Goal: Transaction & Acquisition: Purchase product/service

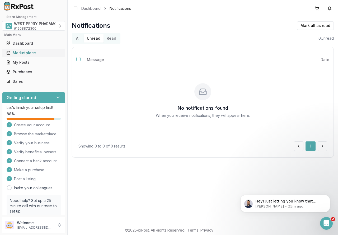
click at [29, 55] on div "Marketplace" at bounding box center [33, 52] width 55 height 5
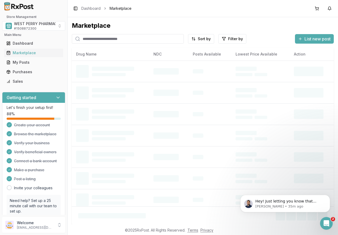
click at [101, 40] on input "search" at bounding box center [128, 39] width 112 height 10
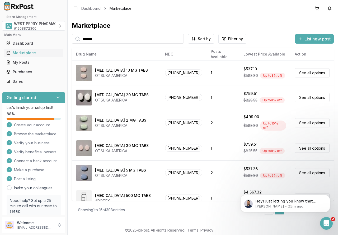
type input "*******"
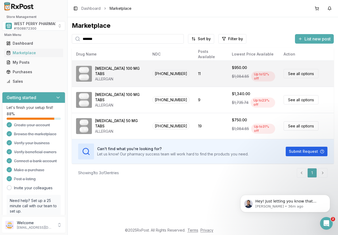
click at [165, 73] on span "00023-6501-10" at bounding box center [170, 73] width 37 height 7
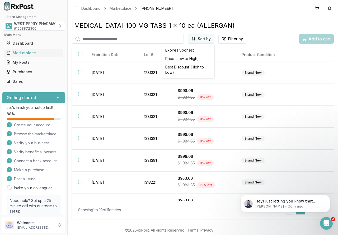
click at [203, 39] on html "Store Management WEST PERRY PHARMACY INC # 1508872300 Main Menu Dashboard Marke…" at bounding box center [169, 117] width 338 height 235
click at [192, 67] on div "Best Discount (High to Low)" at bounding box center [188, 70] width 50 height 14
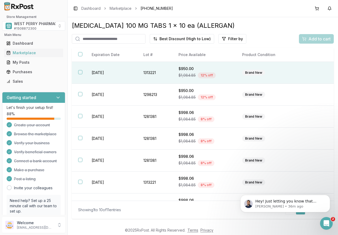
click at [103, 70] on td "2028-01-01" at bounding box center [111, 73] width 52 height 22
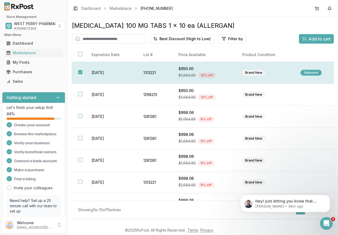
click at [313, 71] on div "Selected" at bounding box center [310, 73] width 21 height 6
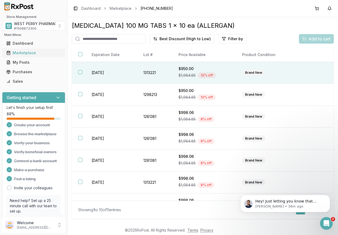
click at [23, 54] on div "Marketplace" at bounding box center [33, 52] width 55 height 5
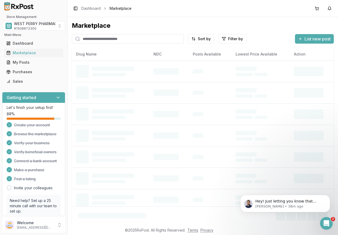
click at [87, 39] on input "search" at bounding box center [128, 39] width 112 height 10
type input "******"
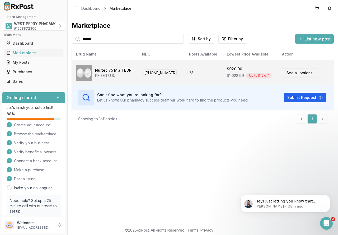
click at [149, 72] on span "72618-3000-02" at bounding box center [160, 72] width 37 height 7
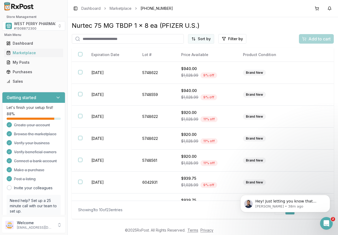
click at [209, 39] on html "Store Management WEST PERRY PHARMACY INC # 1508872300 Main Menu Dashboard Marke…" at bounding box center [169, 117] width 338 height 235
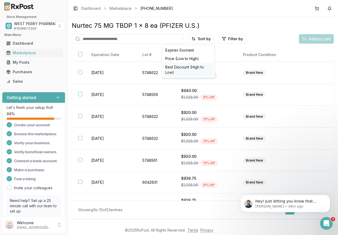
click at [200, 69] on div "Best Discount (High to Low)" at bounding box center [188, 70] width 50 height 14
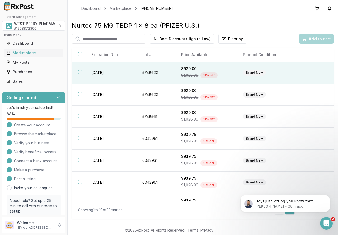
drag, startPoint x: 80, startPoint y: 72, endPoint x: 81, endPoint y: 80, distance: 7.9
click at [80, 72] on button "button" at bounding box center [80, 72] width 4 height 4
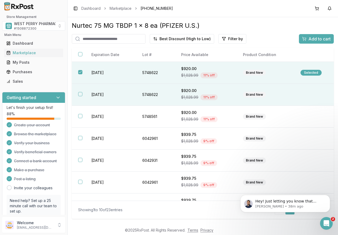
click at [83, 92] on th at bounding box center [78, 95] width 13 height 22
click at [309, 38] on span "Add to cart" at bounding box center [319, 39] width 22 height 6
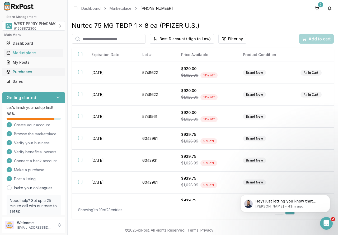
click at [19, 73] on div "Purchases" at bounding box center [33, 71] width 55 height 5
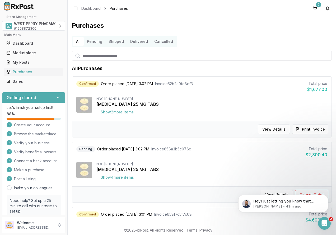
click at [96, 55] on input "search" at bounding box center [202, 56] width 260 height 10
type input "***"
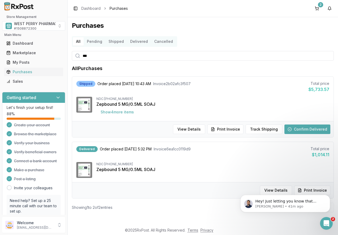
click at [95, 57] on input "***" at bounding box center [203, 56] width 262 height 10
type input "********"
click at [26, 52] on div "Marketplace" at bounding box center [33, 52] width 55 height 5
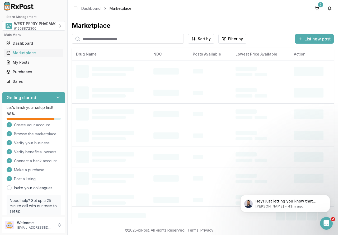
click at [113, 38] on input "search" at bounding box center [128, 39] width 112 height 10
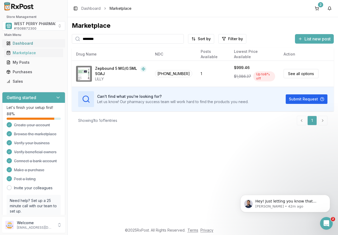
drag, startPoint x: 112, startPoint y: 39, endPoint x: 43, endPoint y: 40, distance: 70.0
click at [43, 40] on div "Store Management WEST PERRY PHARMACY INC # 1508872300 Main Menu Dashboard Marke…" at bounding box center [169, 117] width 338 height 235
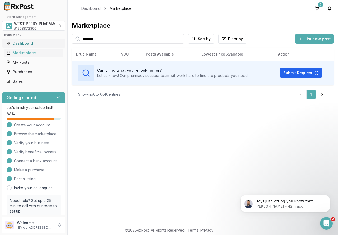
drag, startPoint x: 106, startPoint y: 39, endPoint x: 55, endPoint y: 44, distance: 51.2
click at [57, 44] on div "Store Management WEST PERRY PHARMACY INC # 1508872300 Main Menu Dashboard Marke…" at bounding box center [169, 117] width 338 height 235
drag, startPoint x: 112, startPoint y: 40, endPoint x: 48, endPoint y: 40, distance: 63.9
click at [48, 40] on div "Store Management WEST PERRY PHARMACY INC # 1508872300 Main Menu Dashboard Marke…" at bounding box center [169, 117] width 338 height 235
drag, startPoint x: 110, startPoint y: 36, endPoint x: 54, endPoint y: 42, distance: 56.0
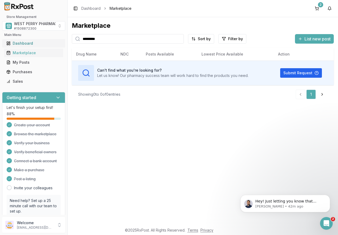
click at [54, 42] on div "Store Management WEST PERRY PHARMACY INC # 1508872300 Main Menu Dashboard Marke…" at bounding box center [169, 117] width 338 height 235
type input "********"
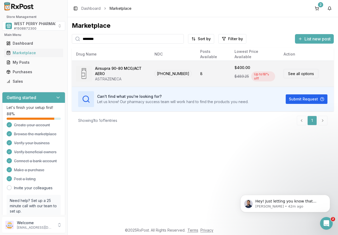
click at [126, 77] on div "ASTRAZENECA" at bounding box center [120, 78] width 51 height 5
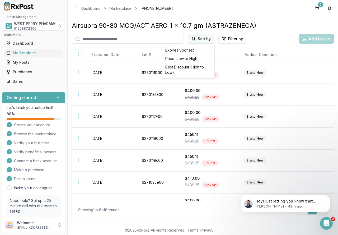
click at [197, 36] on html "Store Management WEST PERRY PHARMACY INC # 1508872300 Main Menu Dashboard Marke…" at bounding box center [169, 117] width 338 height 235
click at [194, 68] on div "Best Discount (High to Low)" at bounding box center [188, 70] width 50 height 14
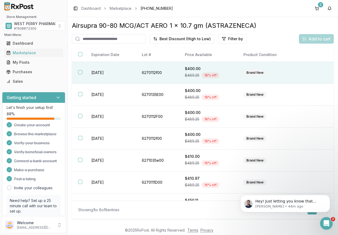
click at [97, 74] on td "2027-10-01" at bounding box center [110, 73] width 50 height 22
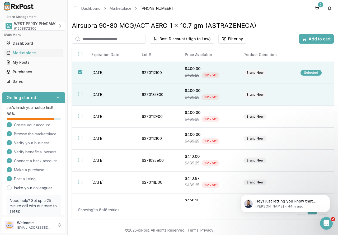
click at [101, 92] on td "2027-11-01" at bounding box center [110, 95] width 50 height 22
click at [304, 40] on div "Add to cart" at bounding box center [316, 39] width 29 height 6
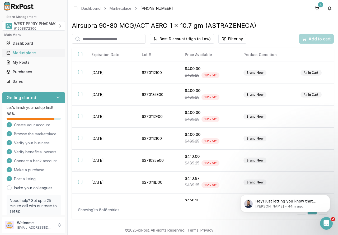
click at [22, 53] on div "Marketplace" at bounding box center [33, 52] width 55 height 5
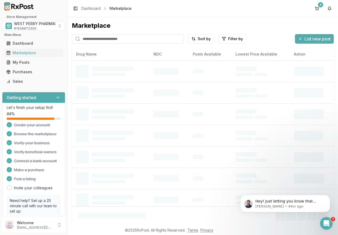
click at [96, 38] on input "search" at bounding box center [128, 39] width 112 height 10
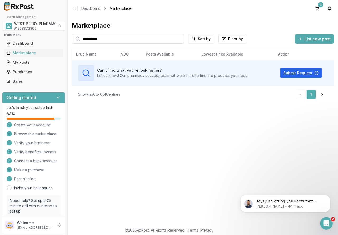
click at [60, 34] on div "**********" at bounding box center [169, 117] width 338 height 235
type input "*******"
click at [165, 135] on div "Marketplace ******* Sort by Filter by List new post Card Table Can't find what …" at bounding box center [203, 120] width 270 height 207
click at [316, 7] on button "4" at bounding box center [317, 8] width 8 height 8
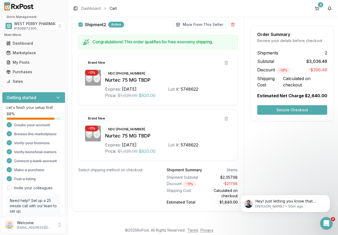
scroll to position [293, 0]
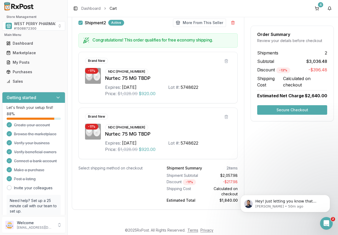
click at [276, 109] on button "Secure Checkout" at bounding box center [292, 110] width 70 height 10
click at [278, 203] on p "Hey! Just letting you know that order you placed for Tresiba for West Perry wil…" at bounding box center [289, 201] width 68 height 5
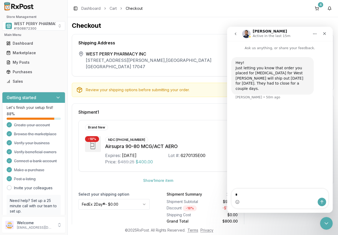
type textarea "**"
click at [183, 110] on div "Shipment 1" at bounding box center [157, 112] width 159 height 4
click at [233, 34] on button "go back" at bounding box center [236, 34] width 10 height 10
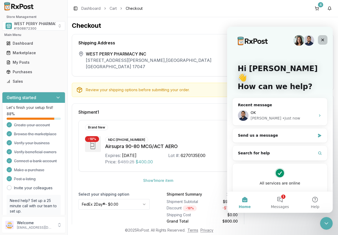
click at [322, 39] on icon "Close" at bounding box center [323, 40] width 4 height 4
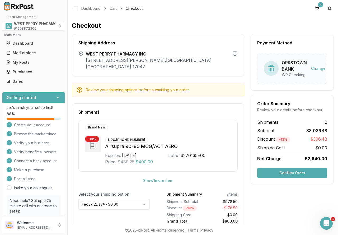
click at [281, 173] on button "Confirm Order" at bounding box center [292, 173] width 70 height 10
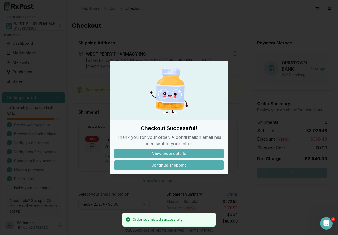
click at [180, 167] on button "Continue shopping" at bounding box center [168, 165] width 109 height 10
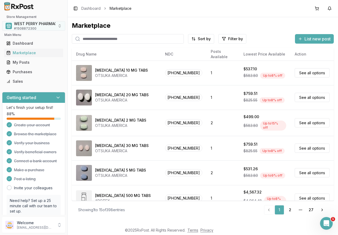
click at [18, 24] on span "WEST PERRY PHARMACY INC" at bounding box center [40, 23] width 53 height 5
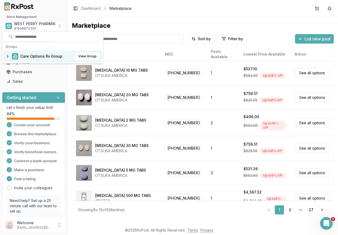
click at [31, 55] on span "Care Options Rx Group" at bounding box center [41, 56] width 42 height 5
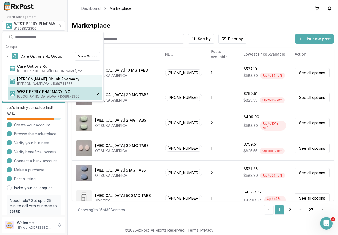
click at [33, 82] on span "Jim Thorpe , PA • # 1689744765" at bounding box center [58, 84] width 83 height 4
click at [48, 78] on span "[PERSON_NAME] Chunk Pharmacy" at bounding box center [58, 78] width 83 height 5
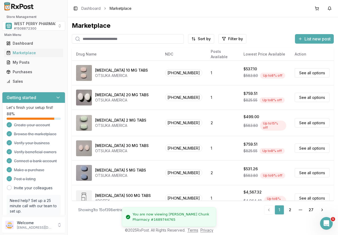
click at [92, 39] on input "search" at bounding box center [128, 39] width 112 height 10
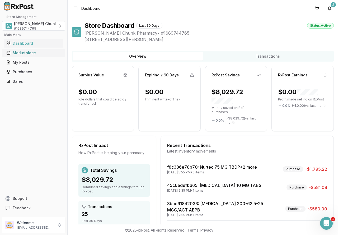
click at [29, 51] on div "Marketplace" at bounding box center [33, 52] width 55 height 5
click at [22, 53] on div "Marketplace" at bounding box center [33, 52] width 55 height 5
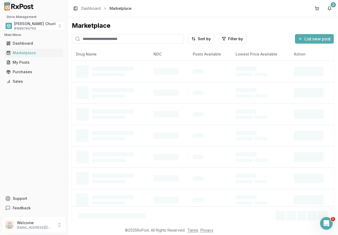
click at [100, 39] on input "search" at bounding box center [128, 39] width 112 height 10
type input "*"
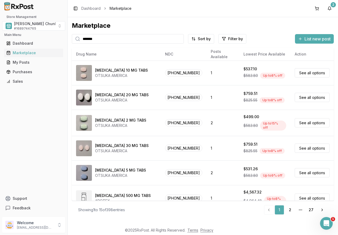
type input "*******"
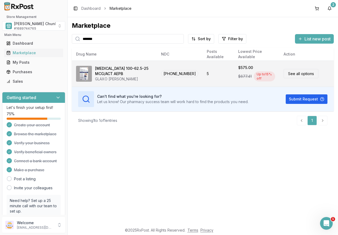
click at [120, 75] on div "Trelegy Ellipta 100-62.5-25 MCG/ACT AEPB" at bounding box center [124, 71] width 58 height 11
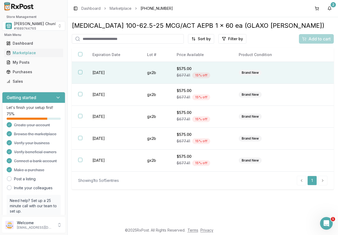
drag, startPoint x: 92, startPoint y: 72, endPoint x: 93, endPoint y: 76, distance: 3.6
click at [92, 72] on td "2026-04-01" at bounding box center [113, 73] width 55 height 22
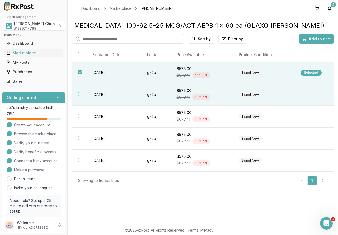
click at [100, 95] on td "2026-04-01" at bounding box center [113, 95] width 55 height 22
drag, startPoint x: 104, startPoint y: 113, endPoint x: 71, endPoint y: 143, distance: 44.5
click at [104, 113] on td "2026-04-01" at bounding box center [113, 117] width 55 height 22
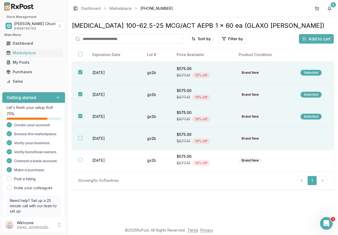
click at [107, 137] on td "2026-04-01" at bounding box center [113, 139] width 55 height 22
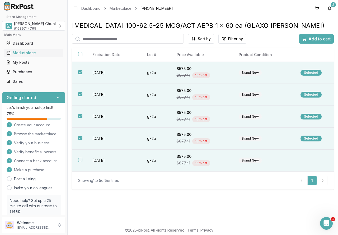
click at [107, 155] on td "2026-04-01" at bounding box center [113, 160] width 55 height 22
click at [310, 35] on button "Add to cart" at bounding box center [316, 39] width 35 height 10
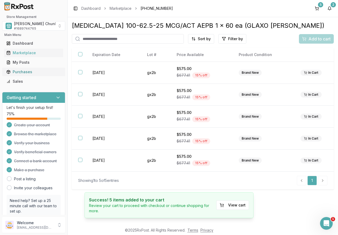
click at [21, 72] on div "Purchases" at bounding box center [33, 71] width 55 height 5
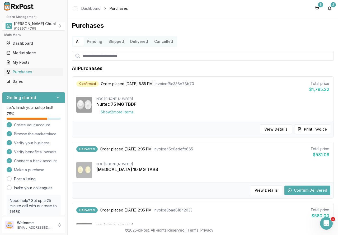
click at [95, 56] on input "search" at bounding box center [203, 56] width 262 height 10
type input "*******"
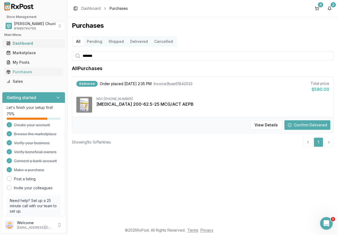
drag, startPoint x: 109, startPoint y: 57, endPoint x: 22, endPoint y: 45, distance: 88.2
click at [22, 45] on div "Store Management Mauch Chunk Pharmacy # 1689744765 Main Menu Dashboard Marketpl…" at bounding box center [169, 117] width 338 height 235
click at [19, 53] on div "Marketplace" at bounding box center [33, 52] width 55 height 5
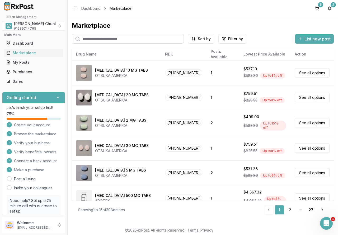
click at [90, 39] on input "search" at bounding box center [128, 39] width 112 height 10
type input "******"
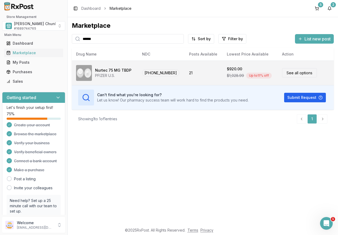
click at [167, 73] on span "72618-3000-02" at bounding box center [160, 72] width 37 height 7
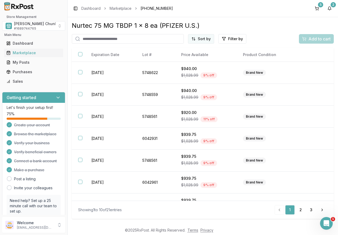
click at [200, 40] on html "Store Management Mauch Chunk Pharmacy # 1689744765 Main Menu Dashboard Marketpl…" at bounding box center [169, 117] width 338 height 235
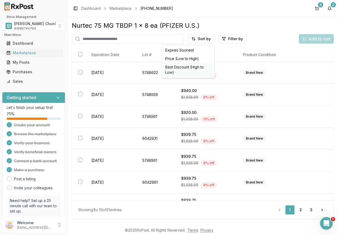
click at [193, 68] on div "Best Discount (High to Low)" at bounding box center [188, 70] width 50 height 14
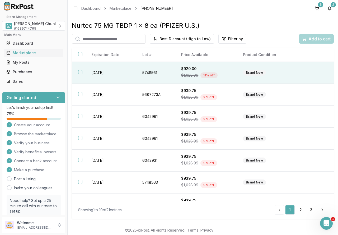
click at [178, 72] on td "$920.00 $1,028.99 11 % off" at bounding box center [206, 73] width 62 height 22
click at [323, 39] on span "Add to cart" at bounding box center [319, 39] width 22 height 6
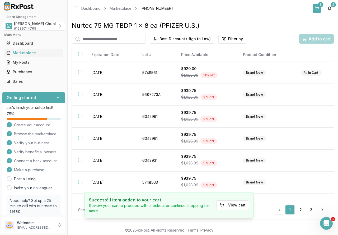
click at [316, 9] on button "6" at bounding box center [317, 8] width 8 height 8
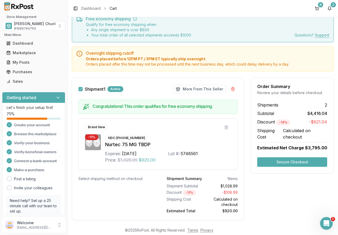
scroll to position [8, 0]
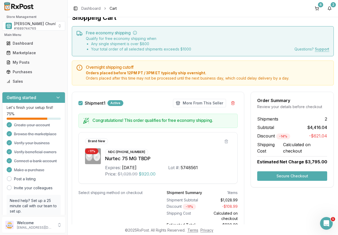
click at [294, 174] on button "Secure Checkout" at bounding box center [292, 176] width 70 height 10
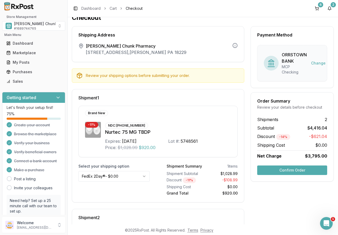
click at [277, 166] on button "Confirm Order" at bounding box center [292, 170] width 70 height 10
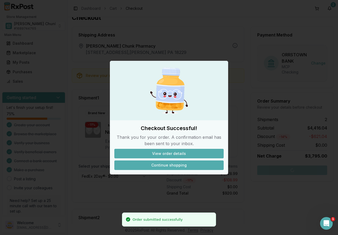
click at [153, 168] on button "Continue shopping" at bounding box center [168, 165] width 109 height 10
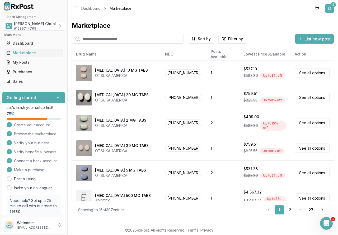
click at [329, 7] on button "2" at bounding box center [329, 8] width 8 height 8
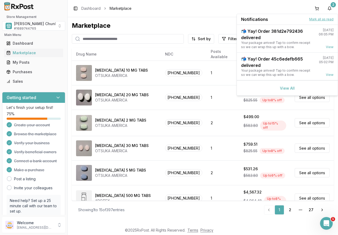
click at [326, 19] on button "Mark all as read" at bounding box center [321, 19] width 24 height 4
click at [322, 19] on button "Mark all as read" at bounding box center [321, 19] width 24 height 4
click at [316, 19] on button "Mark all as read" at bounding box center [321, 19] width 24 height 4
click at [318, 19] on button "Mark all as read" at bounding box center [321, 19] width 24 height 4
click at [204, 31] on div "Marketplace Sort by Filter by List new post Card Table NDC: 59148-0008-13 Abili…" at bounding box center [203, 118] width 262 height 194
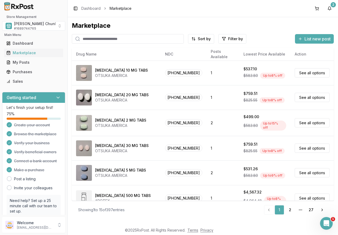
click at [204, 26] on div "Marketplace" at bounding box center [203, 25] width 262 height 8
click at [329, 7] on button "2" at bounding box center [329, 8] width 8 height 8
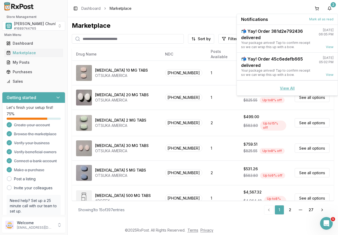
click at [292, 90] on link "View All" at bounding box center [287, 88] width 15 height 4
